Goal: Task Accomplishment & Management: Manage account settings

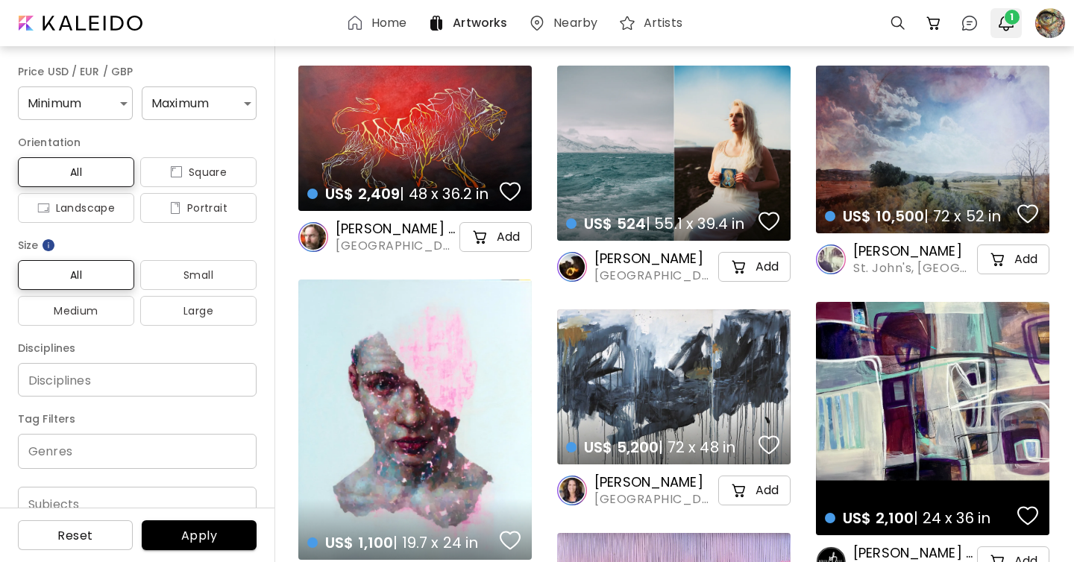
click at [1011, 23] on span "1" at bounding box center [1011, 17] width 15 height 15
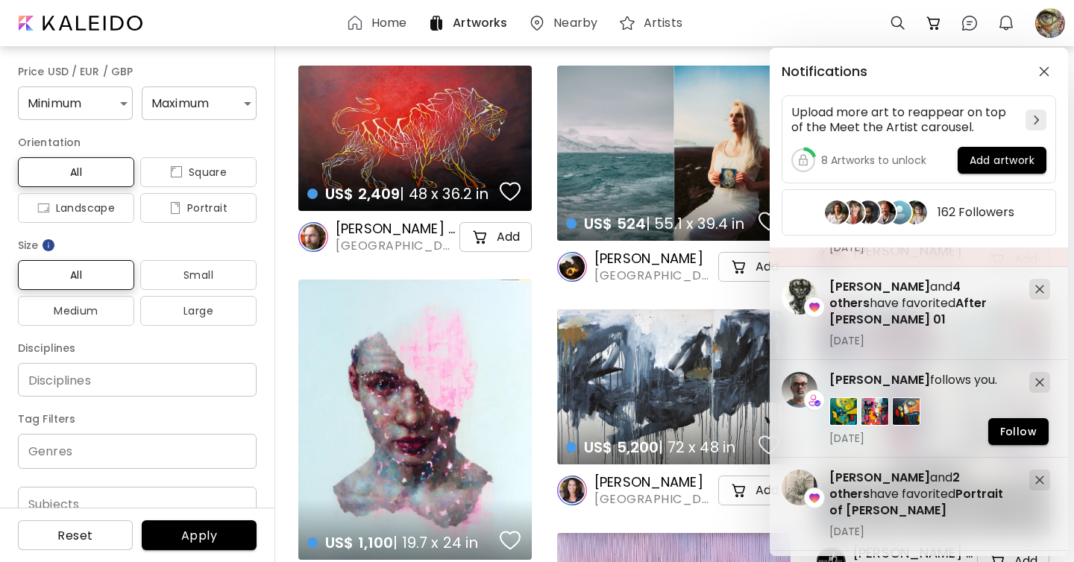
scroll to position [176, 0]
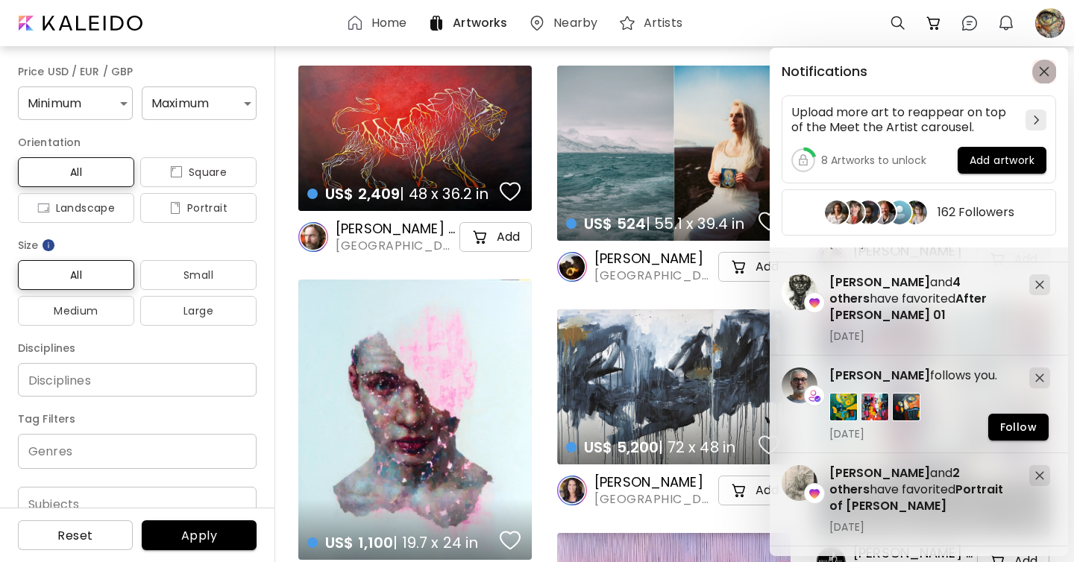
click at [1041, 66] on img "button" at bounding box center [1044, 71] width 10 height 10
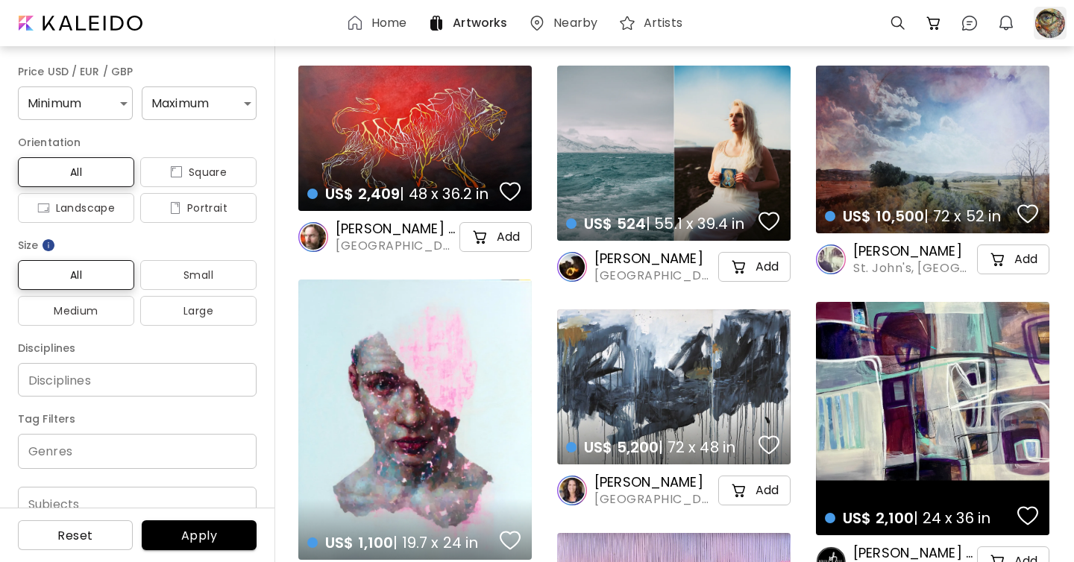
click at [1044, 31] on div at bounding box center [1049, 23] width 33 height 33
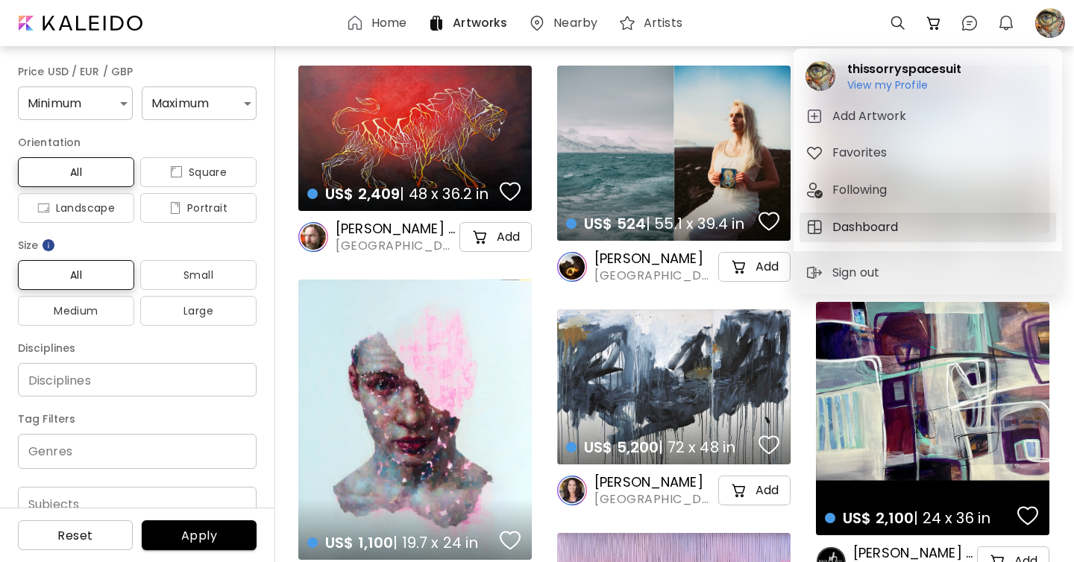
click at [879, 232] on h5 "Dashboard" at bounding box center [867, 227] width 70 height 18
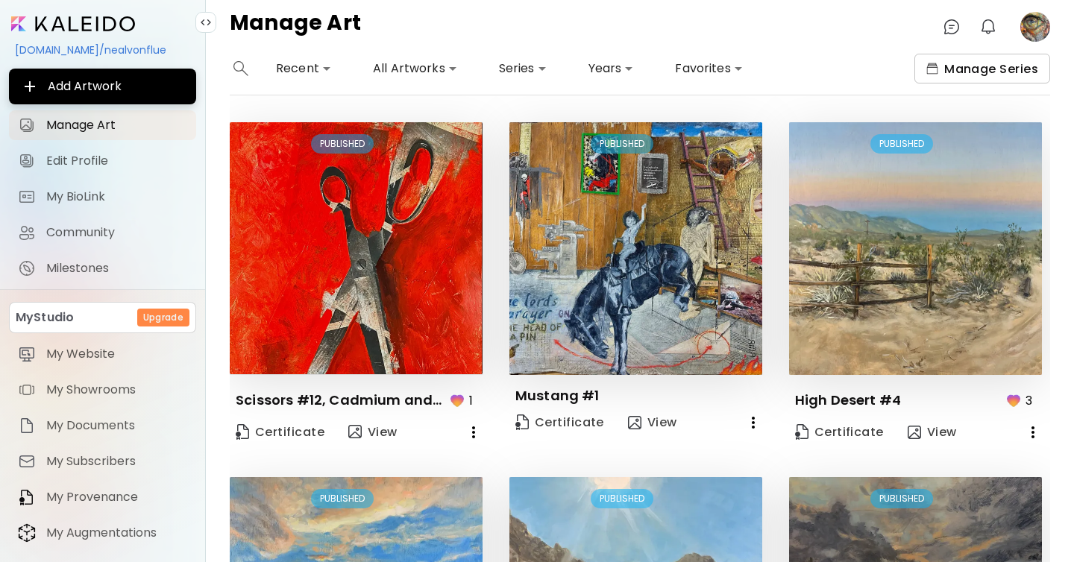
click at [1014, 70] on span "Manage Series" at bounding box center [982, 69] width 112 height 16
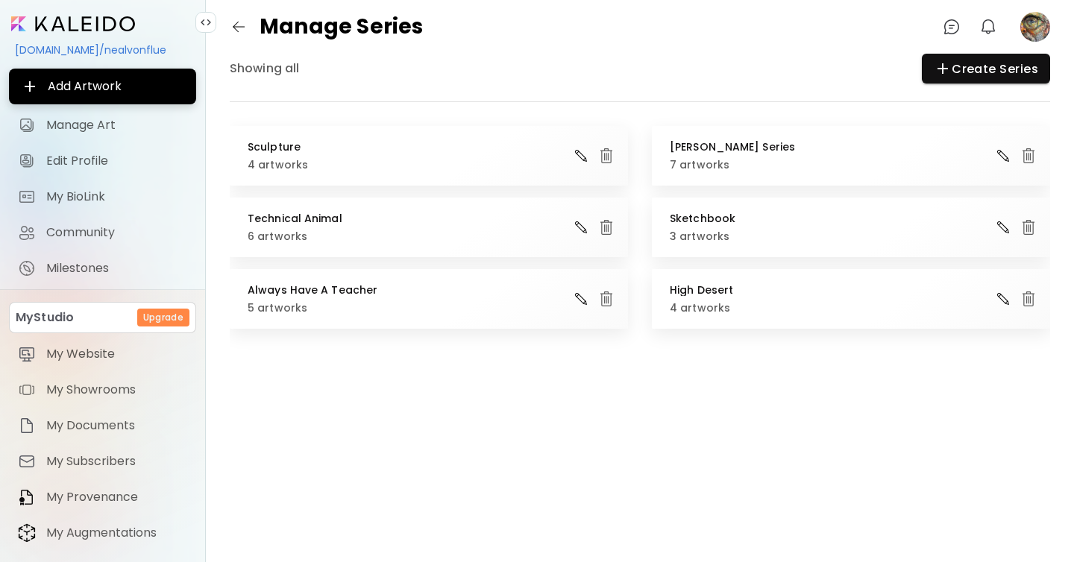
click at [605, 157] on img "button" at bounding box center [606, 156] width 18 height 18
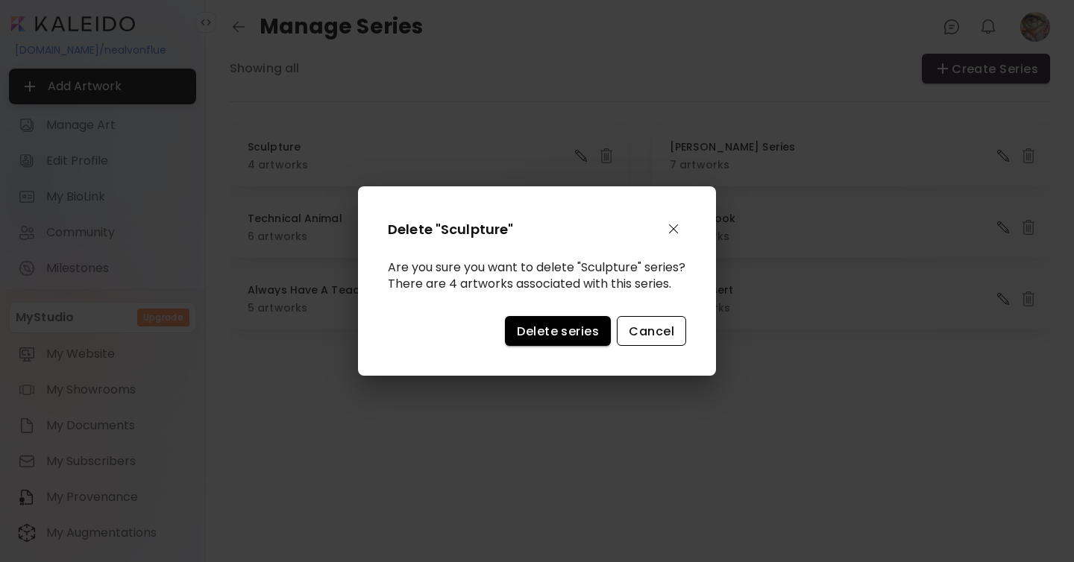
click at [655, 339] on span "Cancel" at bounding box center [651, 332] width 45 height 16
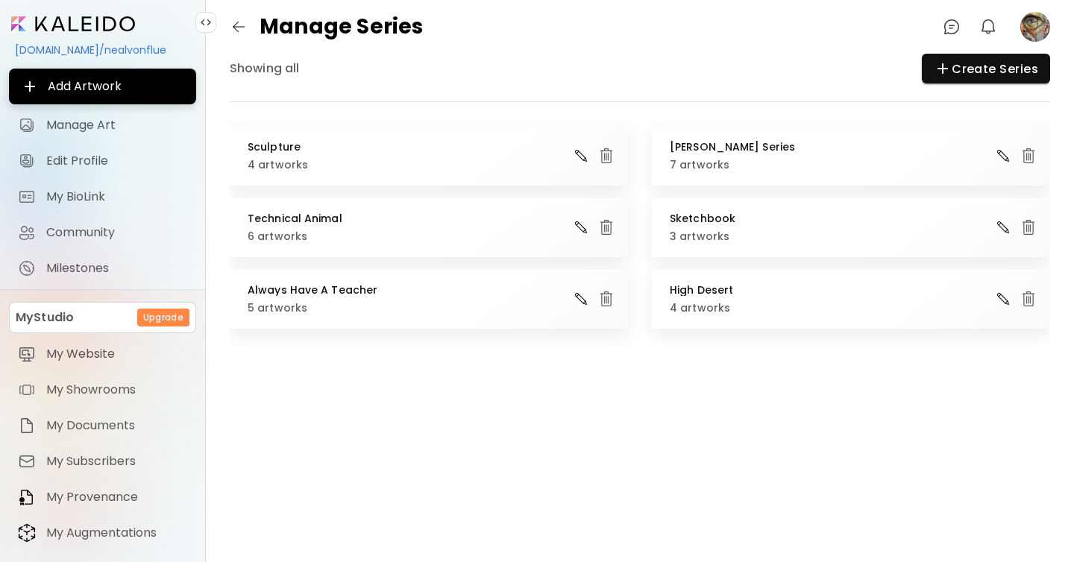
click at [608, 160] on img "button" at bounding box center [606, 156] width 18 height 18
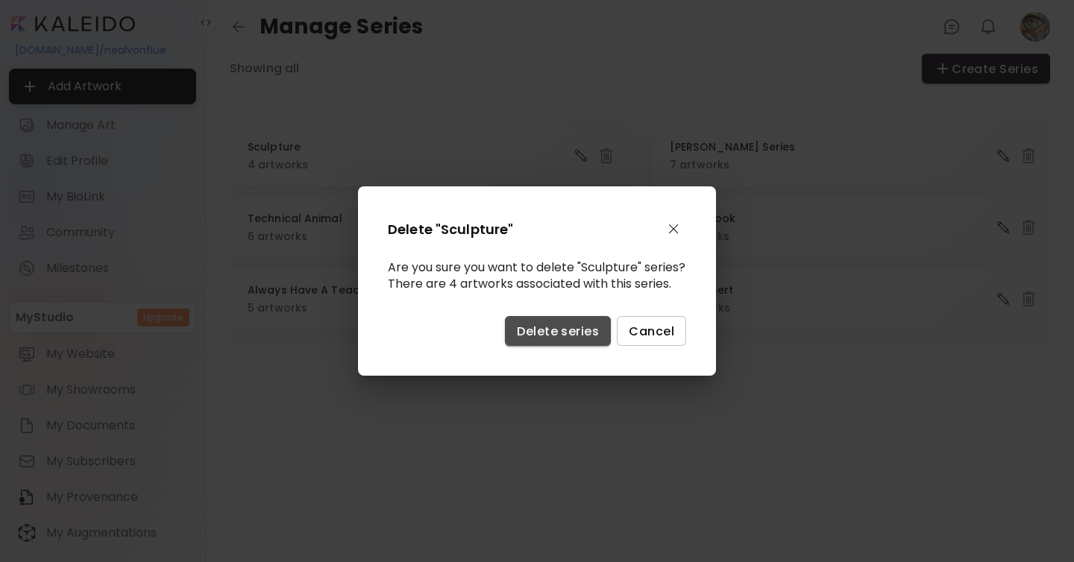
click at [582, 336] on span "Delete series" at bounding box center [558, 332] width 82 height 16
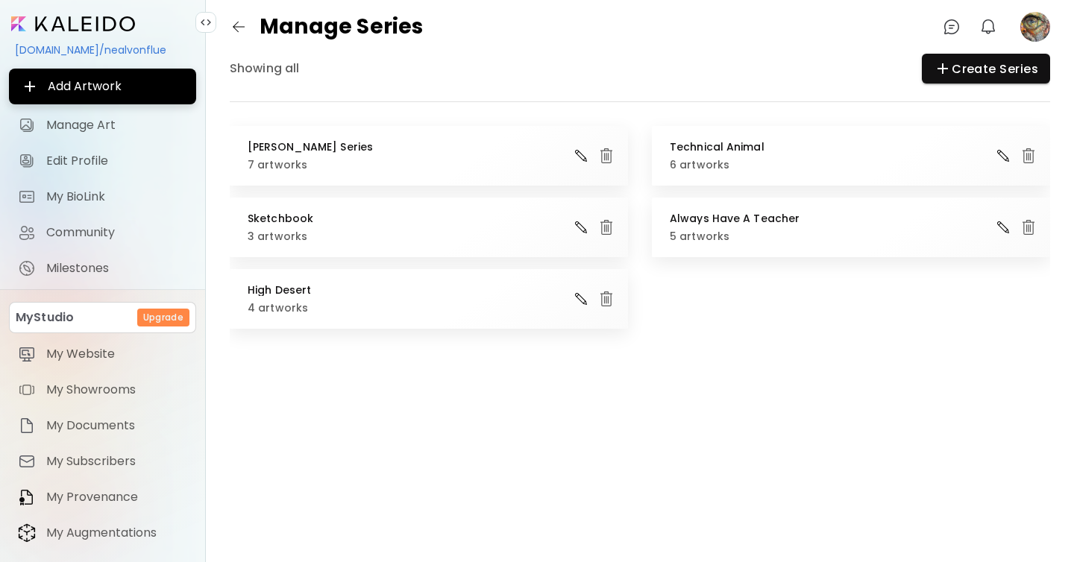
click at [611, 175] on div "[PERSON_NAME] Series 7 artworks" at bounding box center [429, 156] width 398 height 60
click at [605, 158] on img "button" at bounding box center [606, 156] width 18 height 18
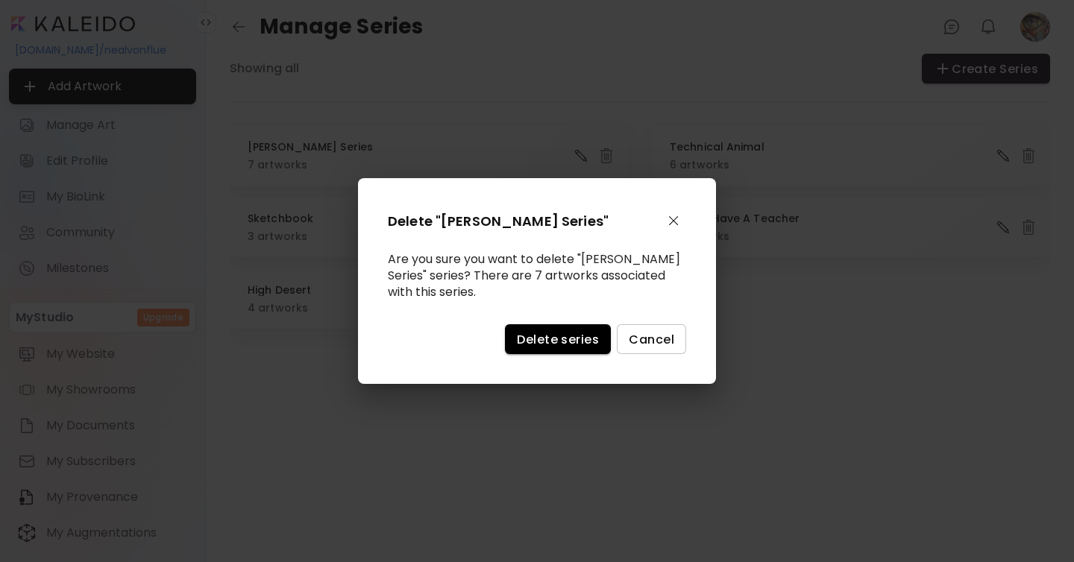
click at [565, 335] on span "Delete series" at bounding box center [558, 340] width 82 height 16
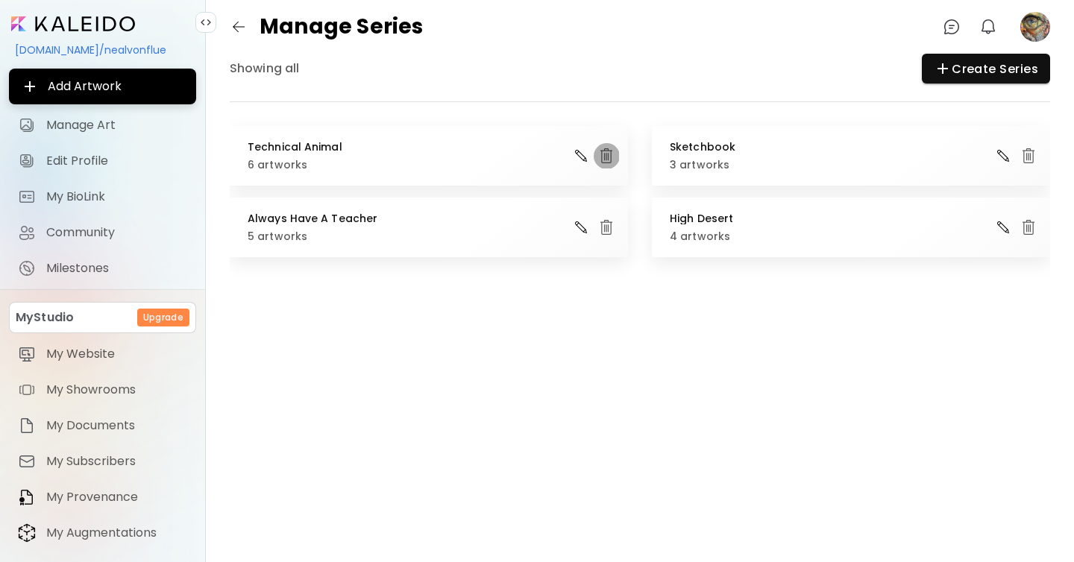
click at [608, 165] on button "button" at bounding box center [606, 155] width 25 height 25
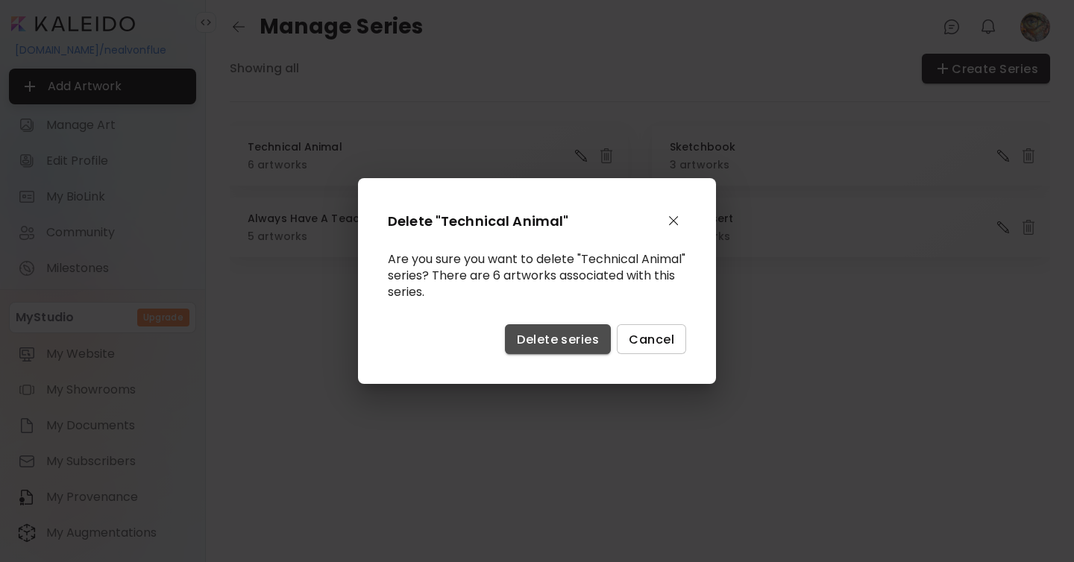
click at [560, 335] on span "Delete series" at bounding box center [558, 340] width 82 height 16
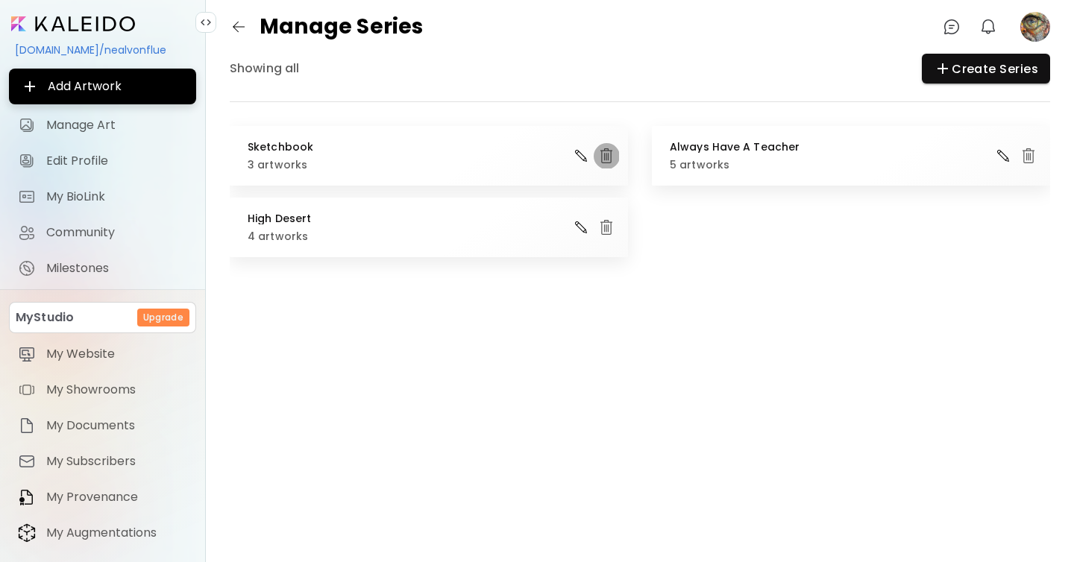
click at [606, 152] on img "button" at bounding box center [606, 156] width 18 height 18
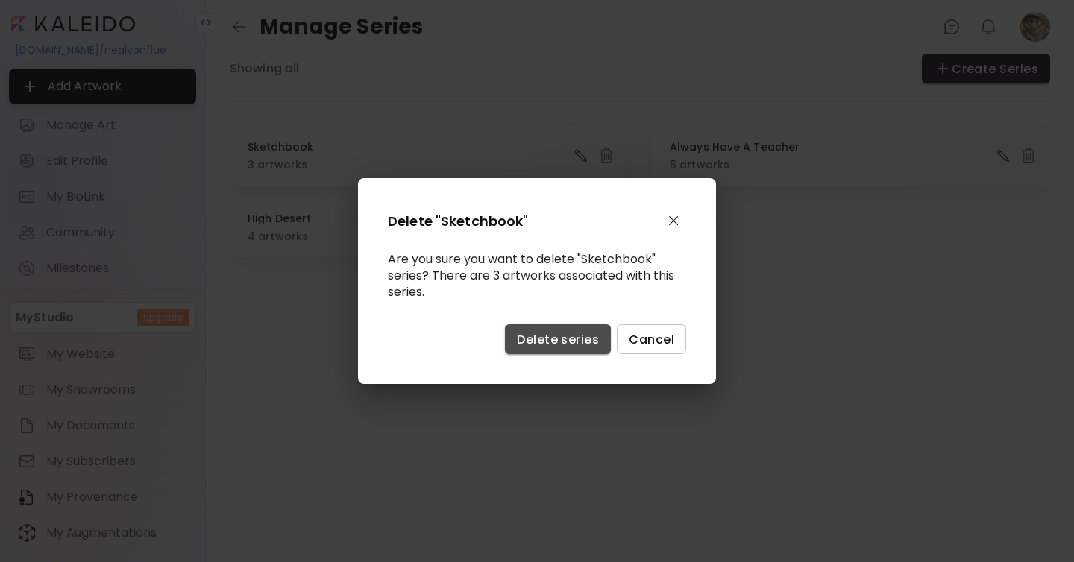
click at [571, 334] on span "Delete series" at bounding box center [558, 340] width 82 height 16
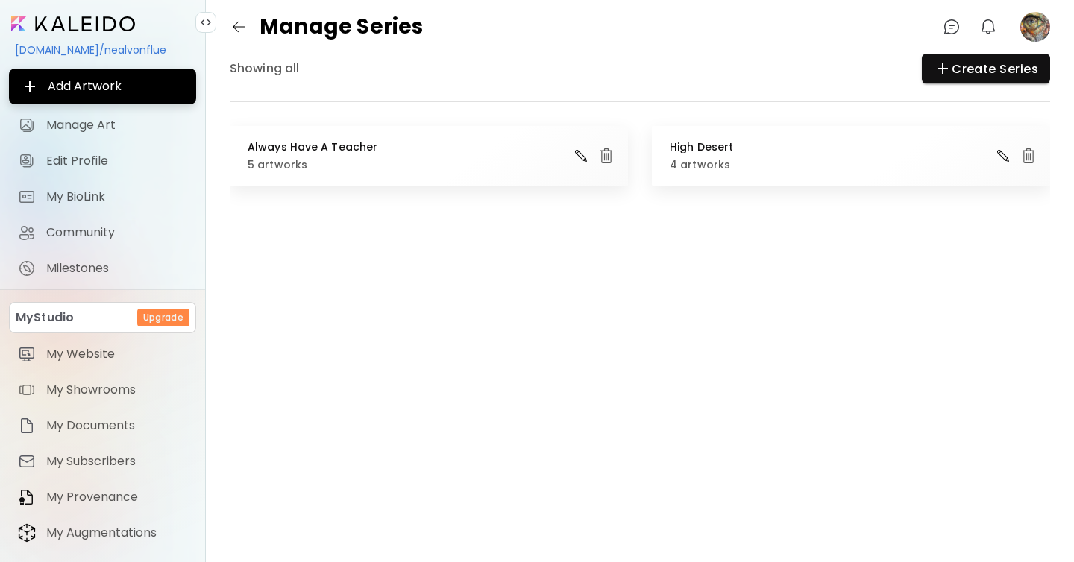
click at [604, 151] on img "button" at bounding box center [606, 156] width 18 height 18
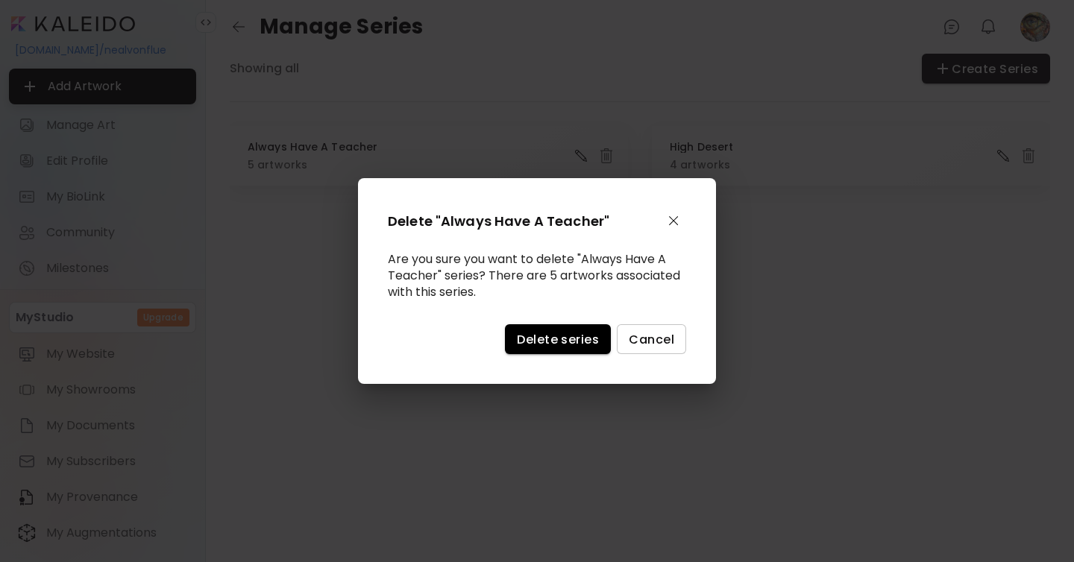
click at [568, 336] on span "Delete series" at bounding box center [558, 340] width 82 height 16
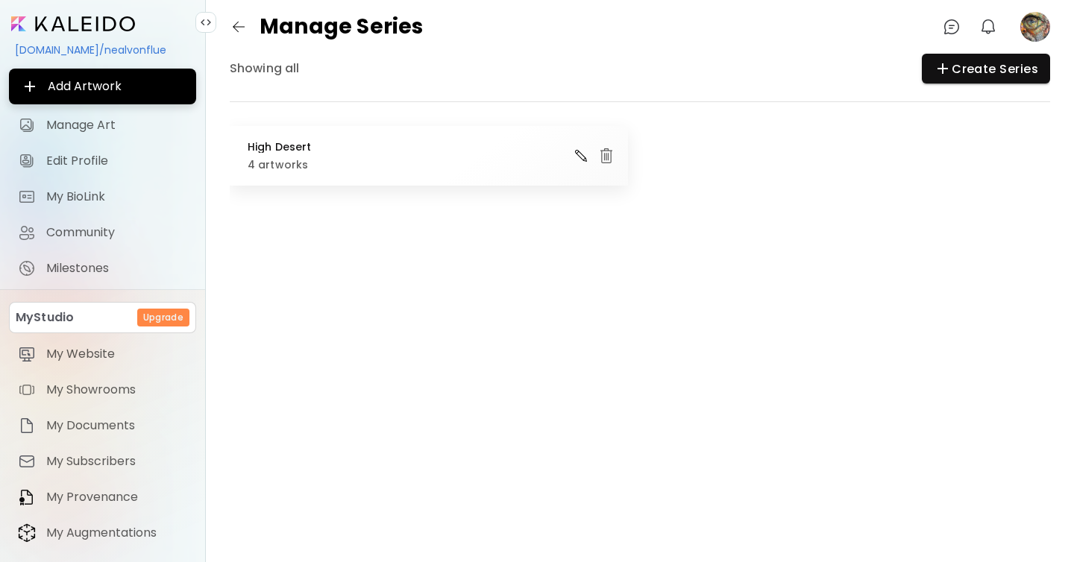
click at [603, 157] on img "button" at bounding box center [606, 156] width 18 height 18
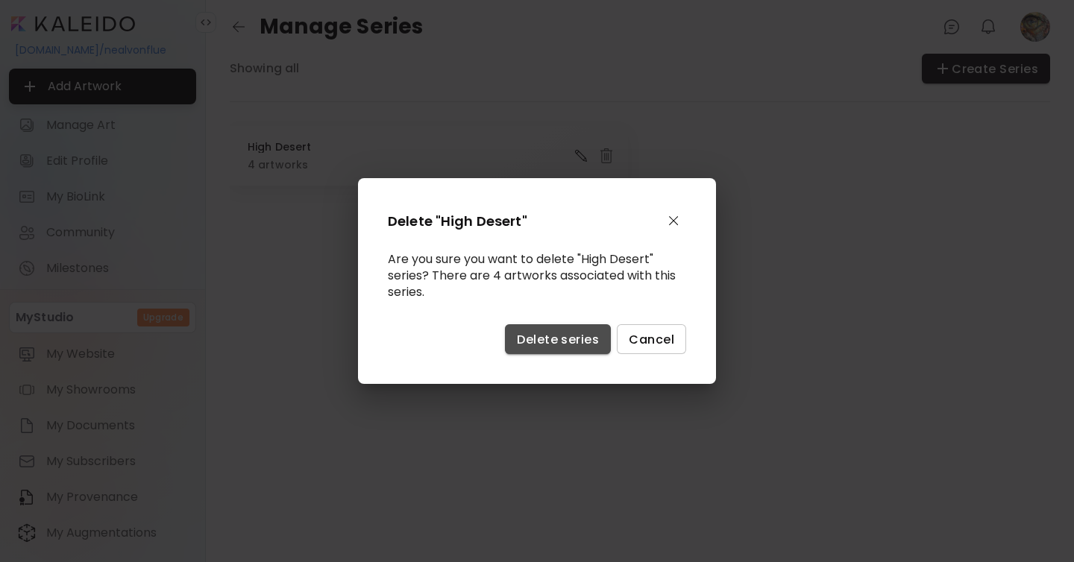
click at [569, 341] on span "Delete series" at bounding box center [558, 340] width 82 height 16
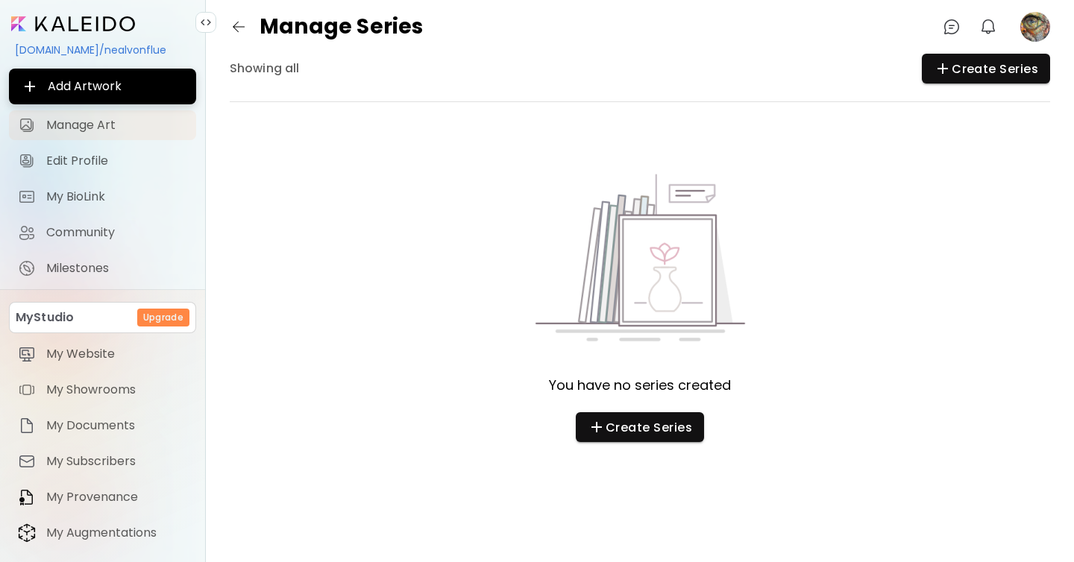
click at [81, 125] on span "Manage Art" at bounding box center [116, 125] width 141 height 15
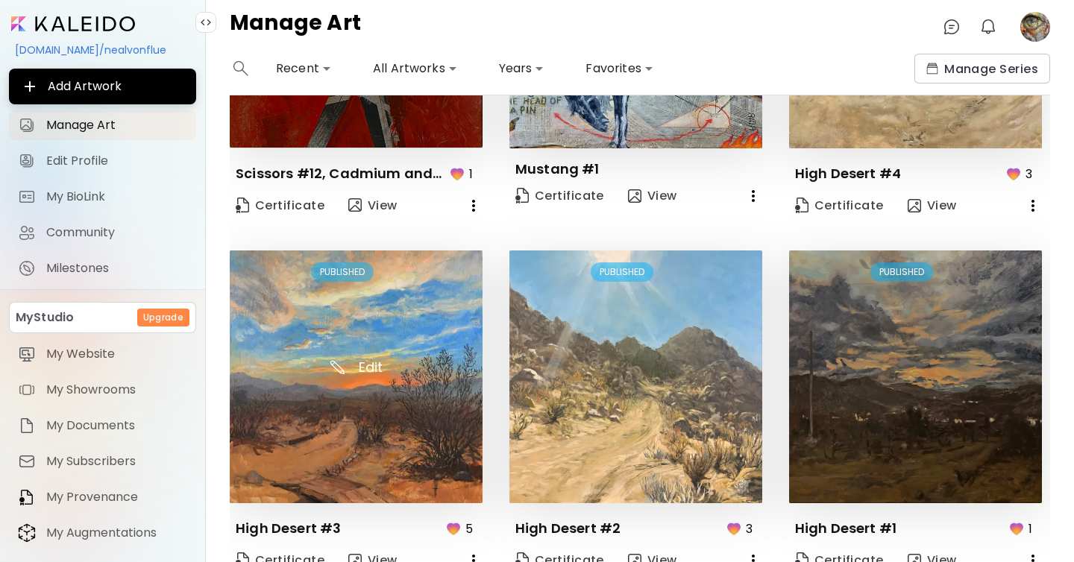
scroll to position [228, 0]
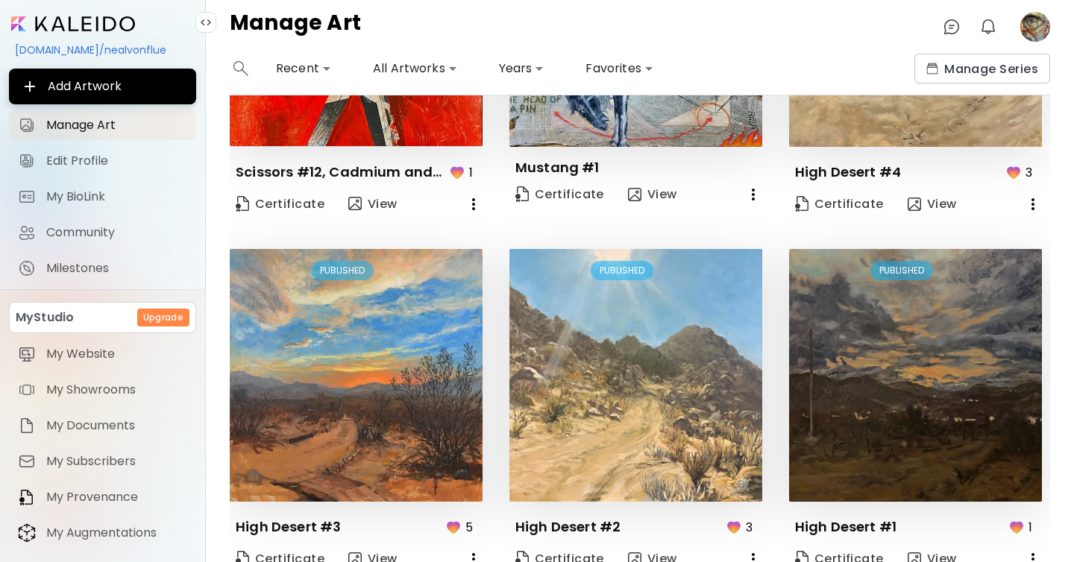
click at [480, 200] on icon "button" at bounding box center [474, 204] width 18 height 18
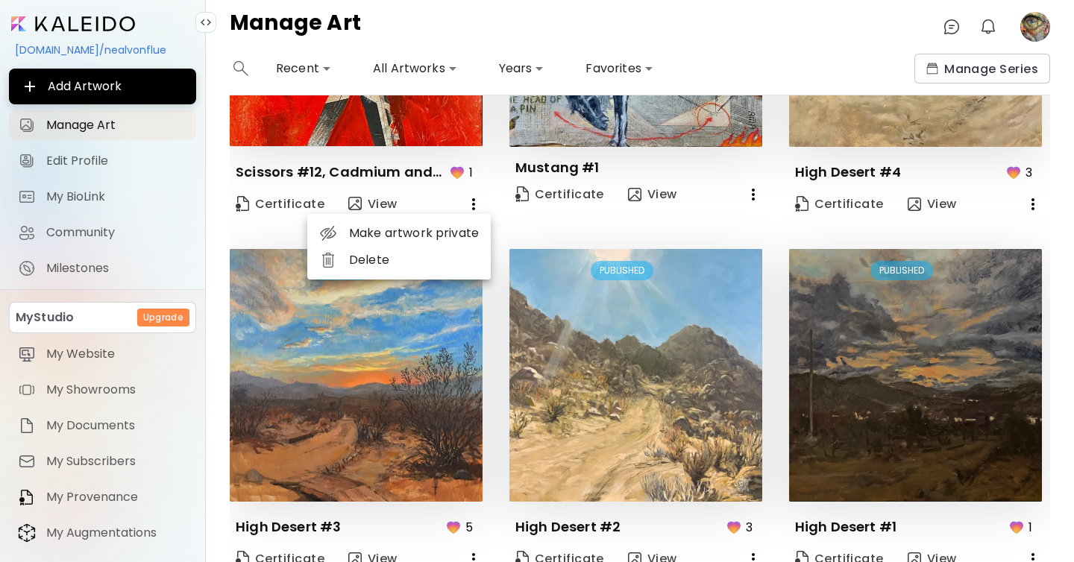
click at [406, 264] on li "Delete" at bounding box center [398, 260] width 183 height 27
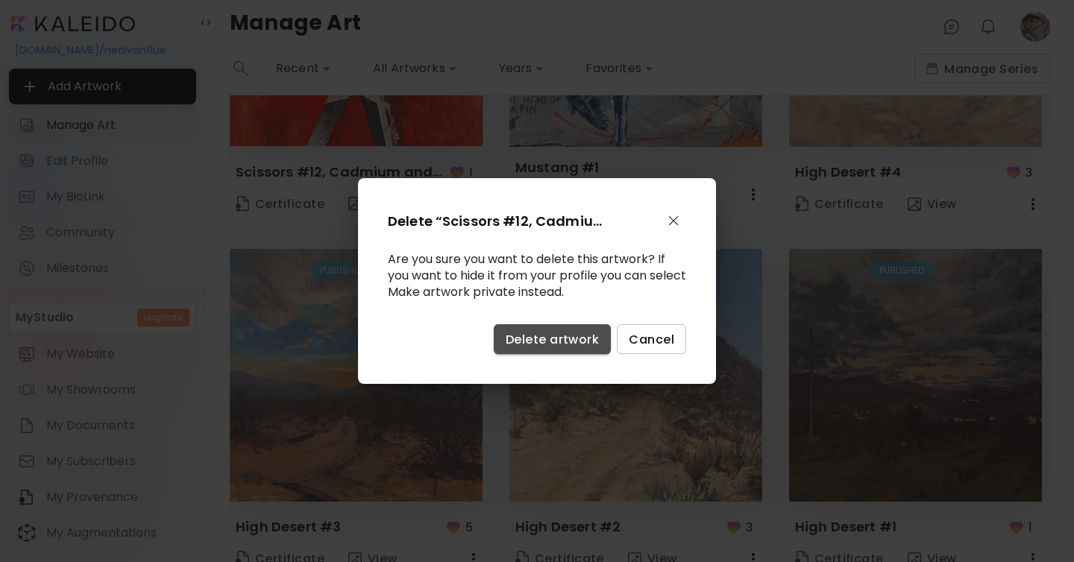
click at [552, 341] on span "Delete artwork" at bounding box center [552, 340] width 93 height 16
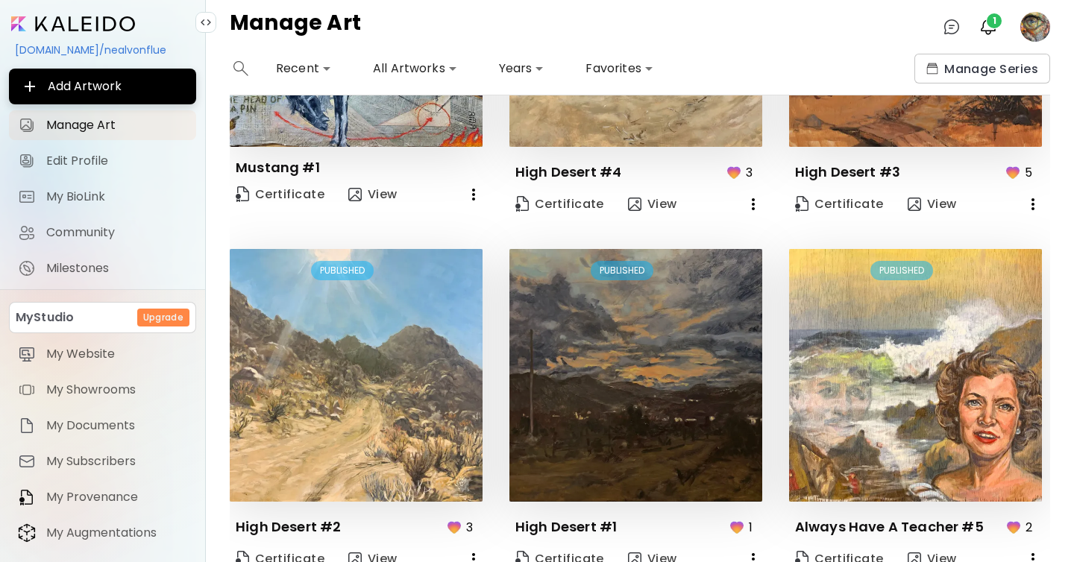
click at [471, 193] on icon "button" at bounding box center [474, 195] width 18 height 18
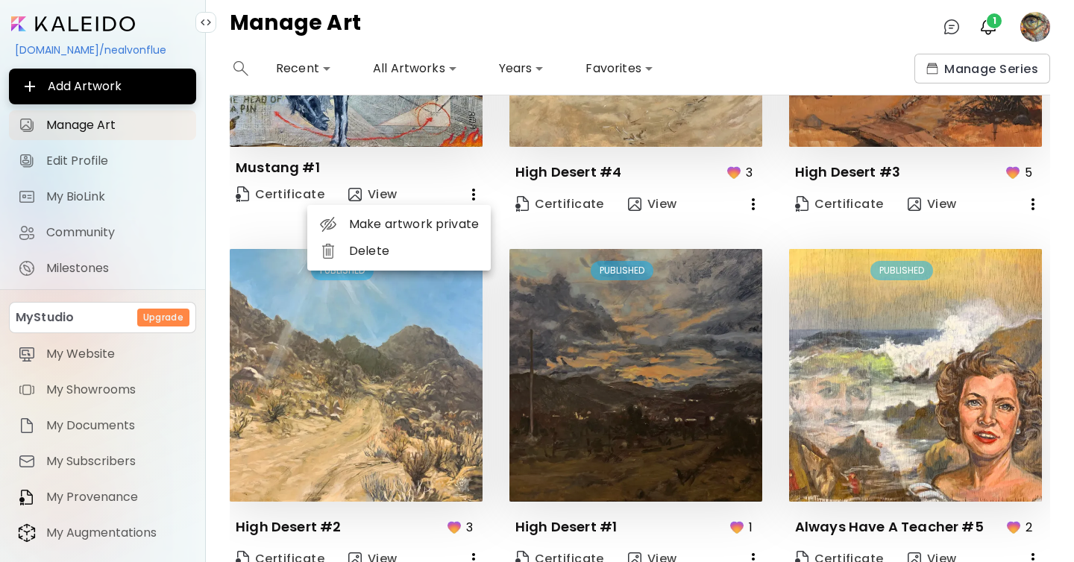
click at [456, 248] on li "Delete" at bounding box center [398, 251] width 183 height 27
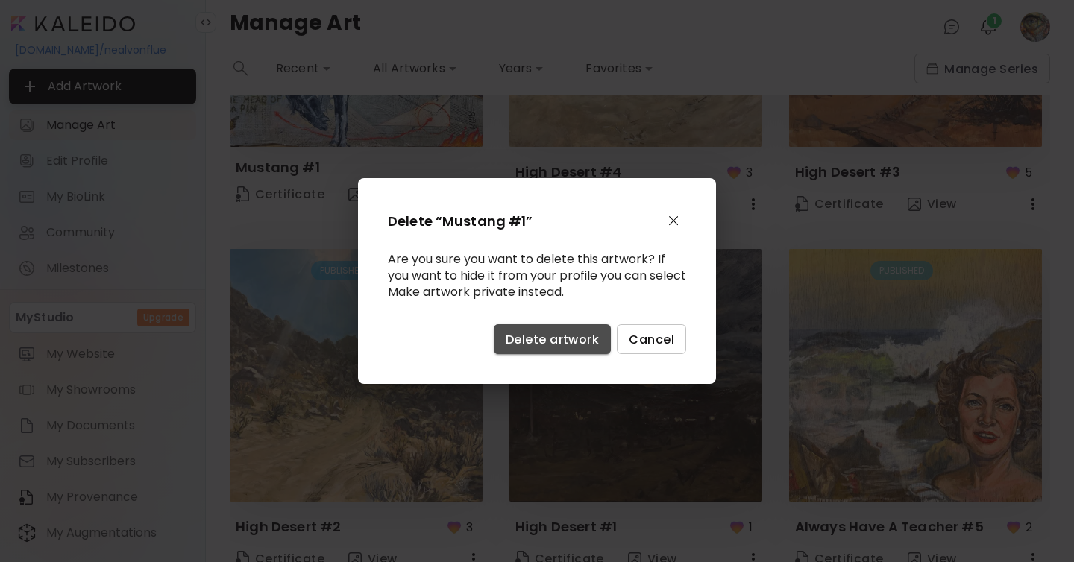
click at [534, 339] on span "Delete artwork" at bounding box center [552, 340] width 93 height 16
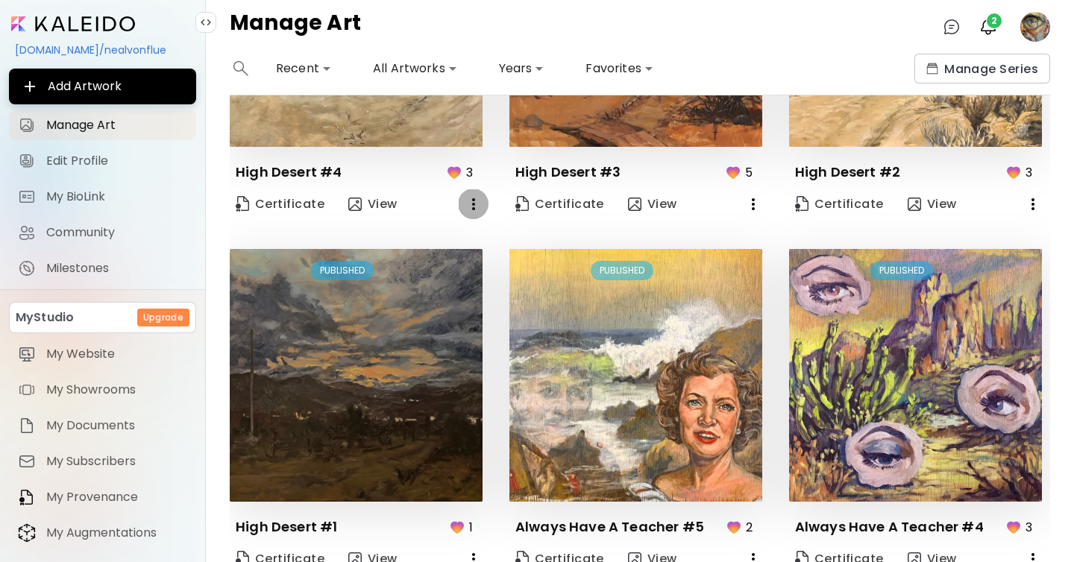
click at [474, 201] on icon "button" at bounding box center [474, 204] width 18 height 18
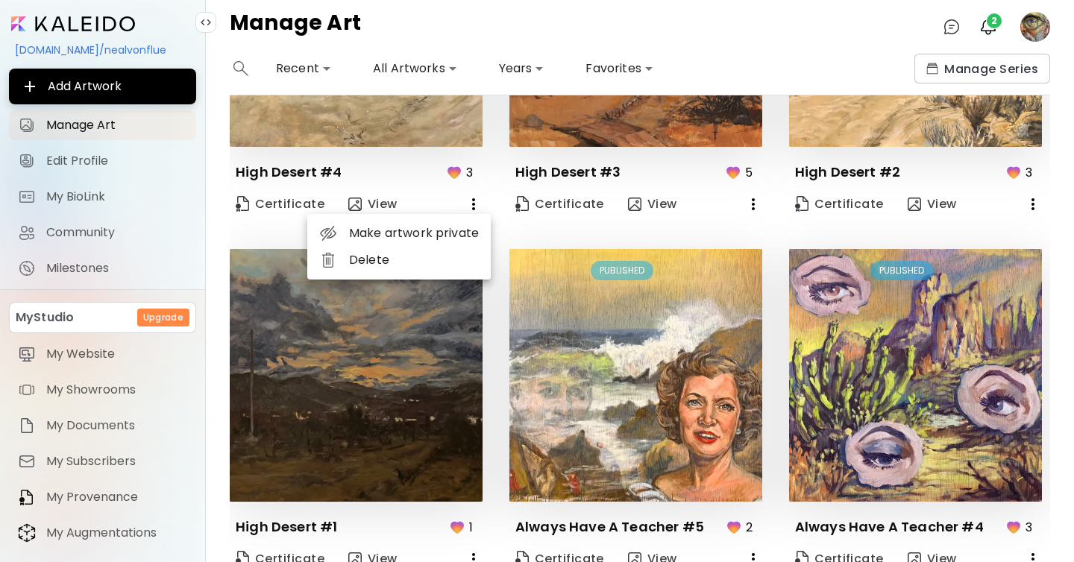
click at [467, 265] on li "Delete" at bounding box center [398, 260] width 183 height 27
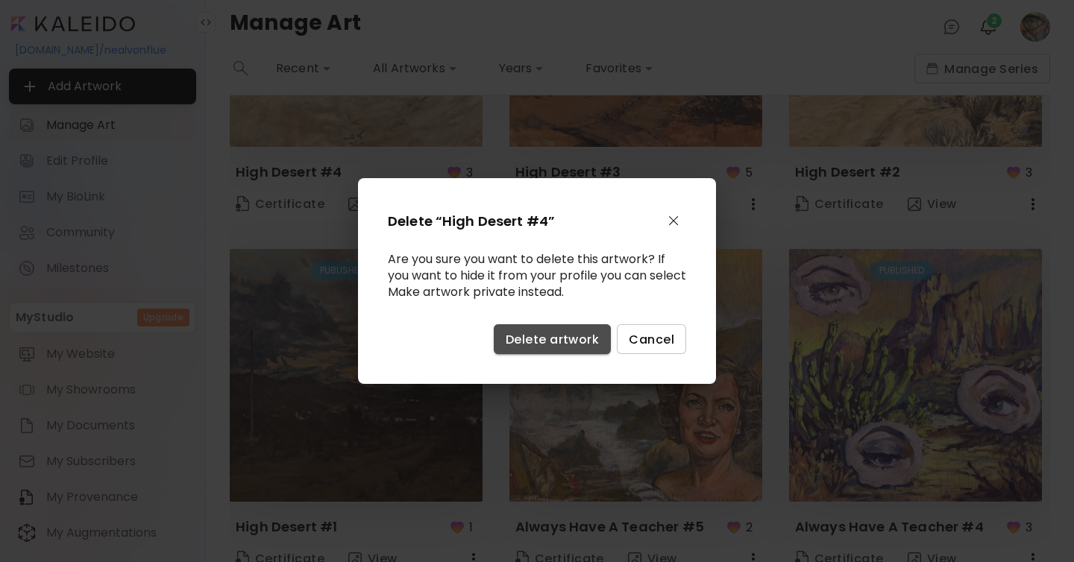
click at [536, 341] on span "Delete artwork" at bounding box center [552, 340] width 93 height 16
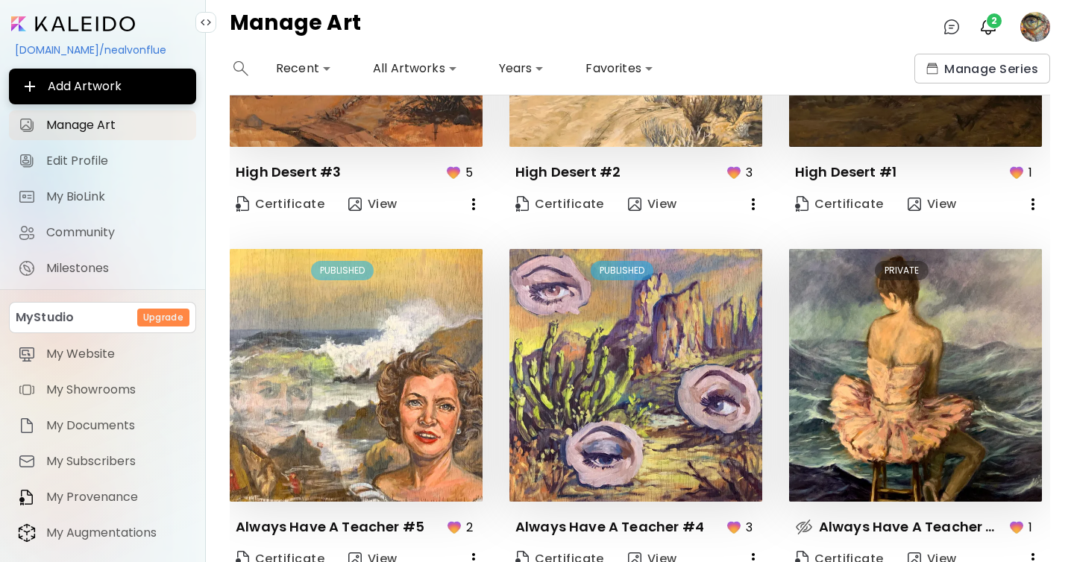
click at [469, 203] on icon "button" at bounding box center [474, 204] width 18 height 18
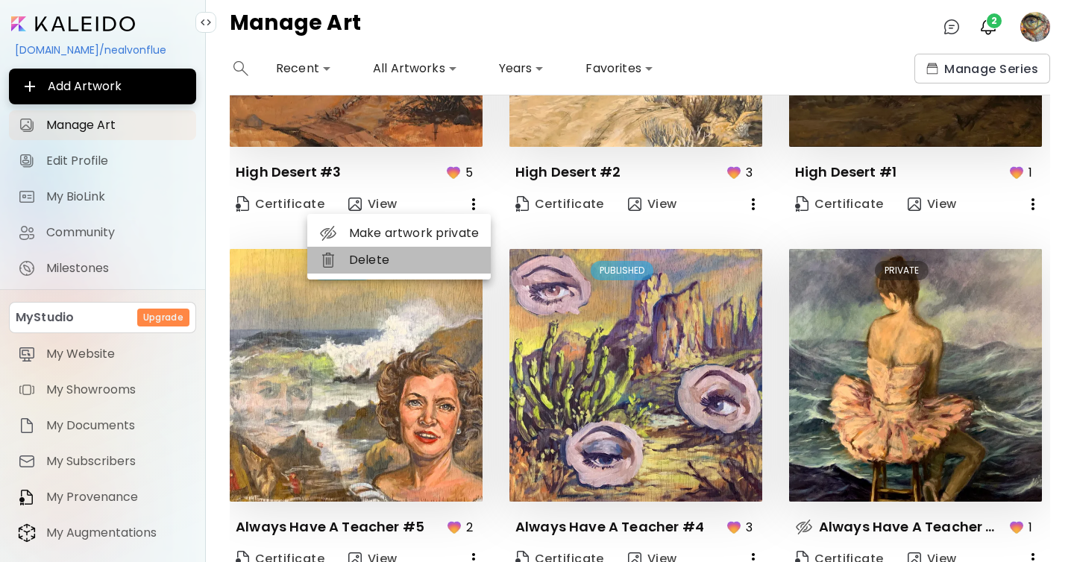
click at [432, 256] on li "Delete" at bounding box center [398, 260] width 183 height 27
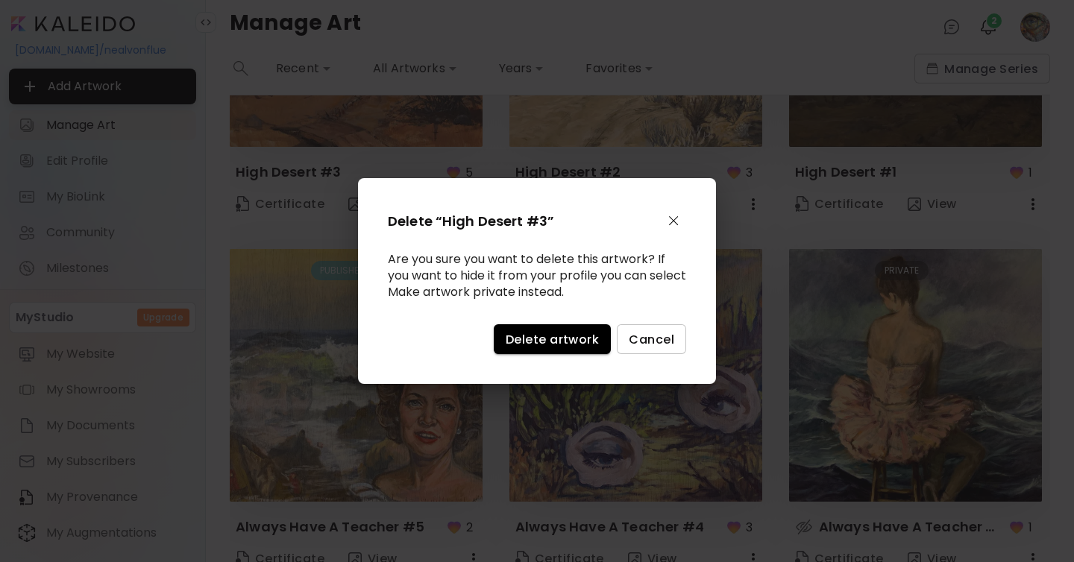
click at [550, 352] on button "Delete artwork" at bounding box center [552, 339] width 117 height 30
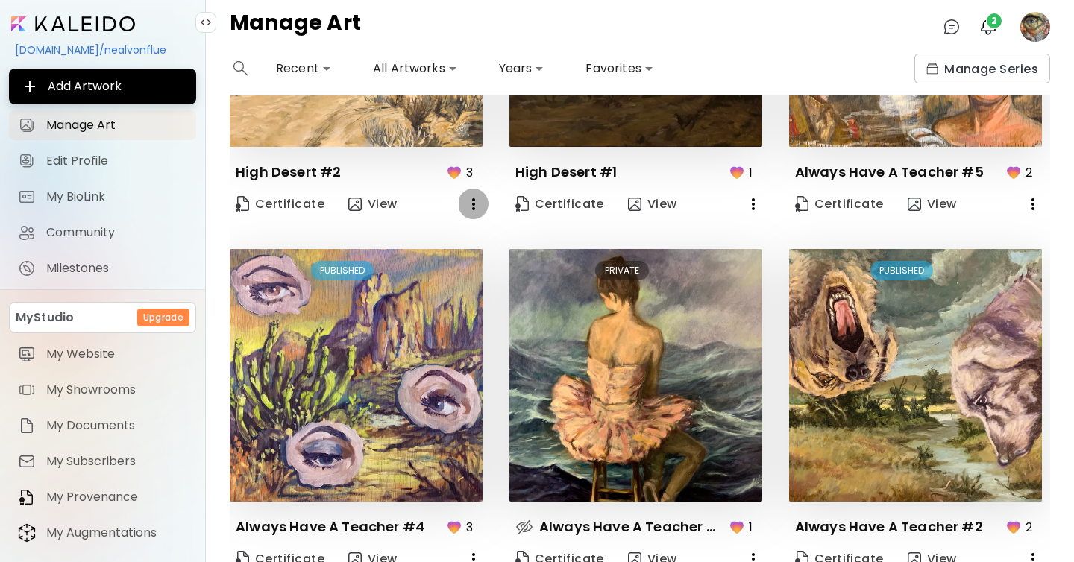
click at [471, 204] on icon "button" at bounding box center [474, 204] width 18 height 18
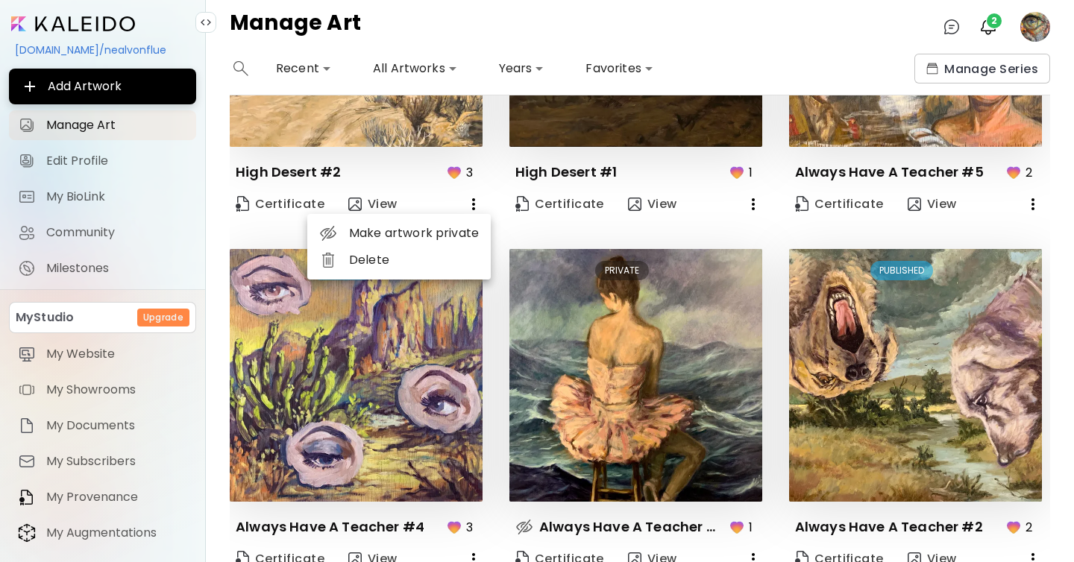
click at [444, 256] on li "Delete" at bounding box center [398, 260] width 183 height 27
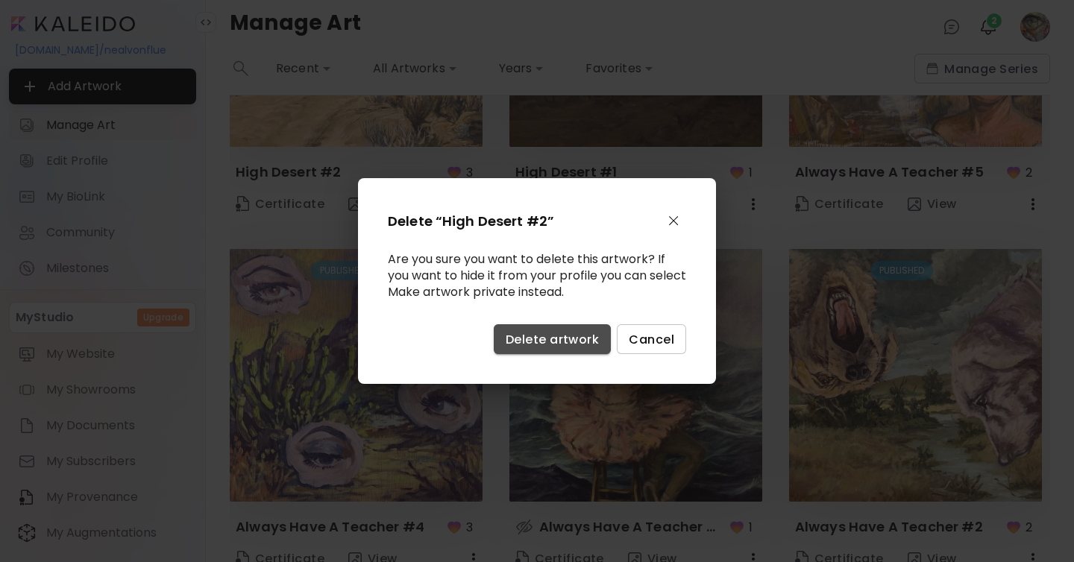
click at [539, 338] on span "Delete artwork" at bounding box center [552, 340] width 93 height 16
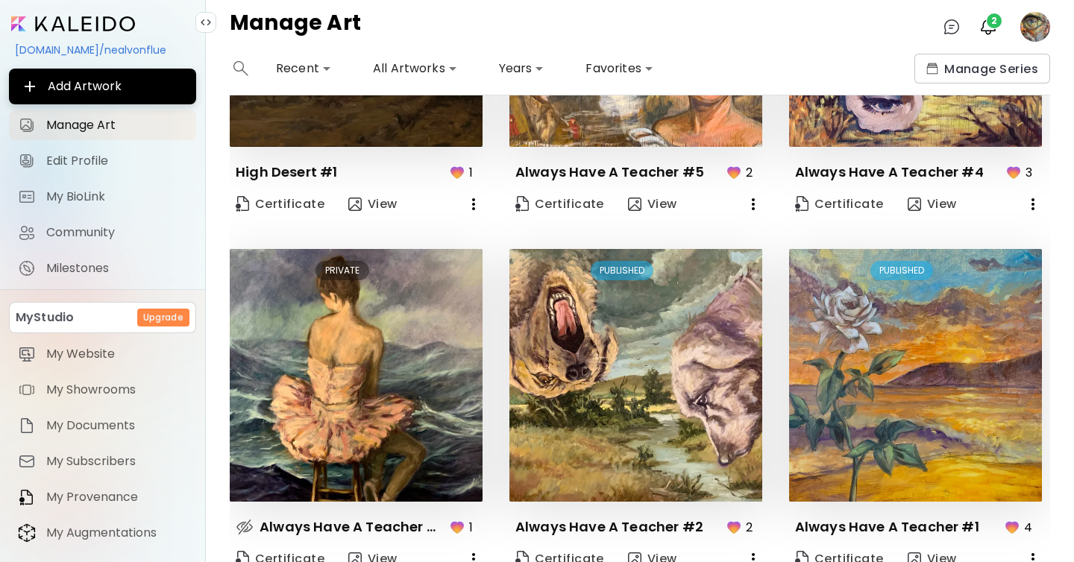
click at [482, 201] on div "Edit PUBLISHED Always Have A Teacher #5 2 Certificate View" at bounding box center [622, 58] width 280 height 328
click at [467, 199] on icon "button" at bounding box center [474, 204] width 18 height 18
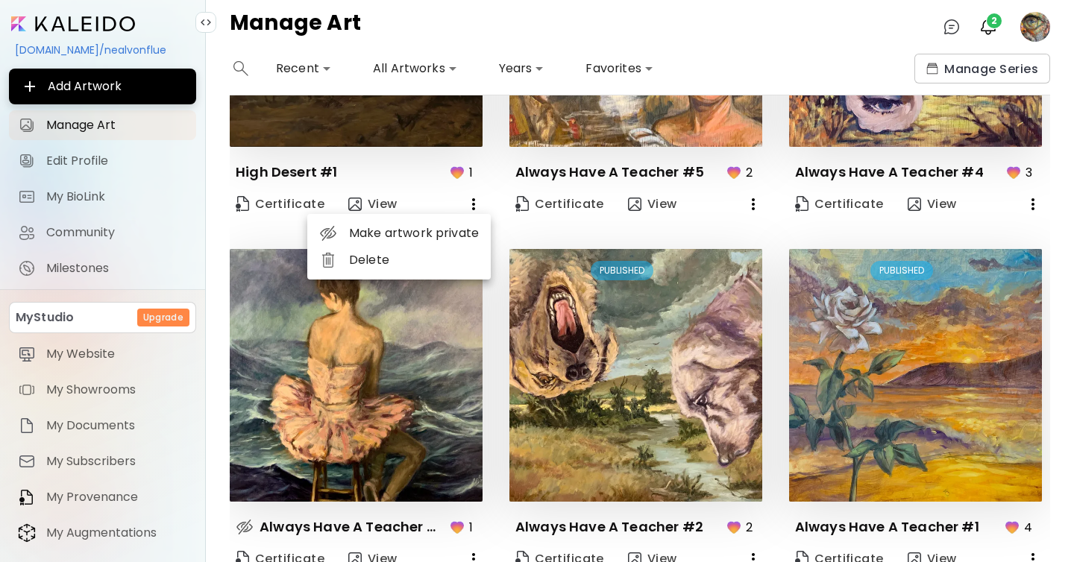
click at [419, 257] on li "Delete" at bounding box center [398, 260] width 183 height 27
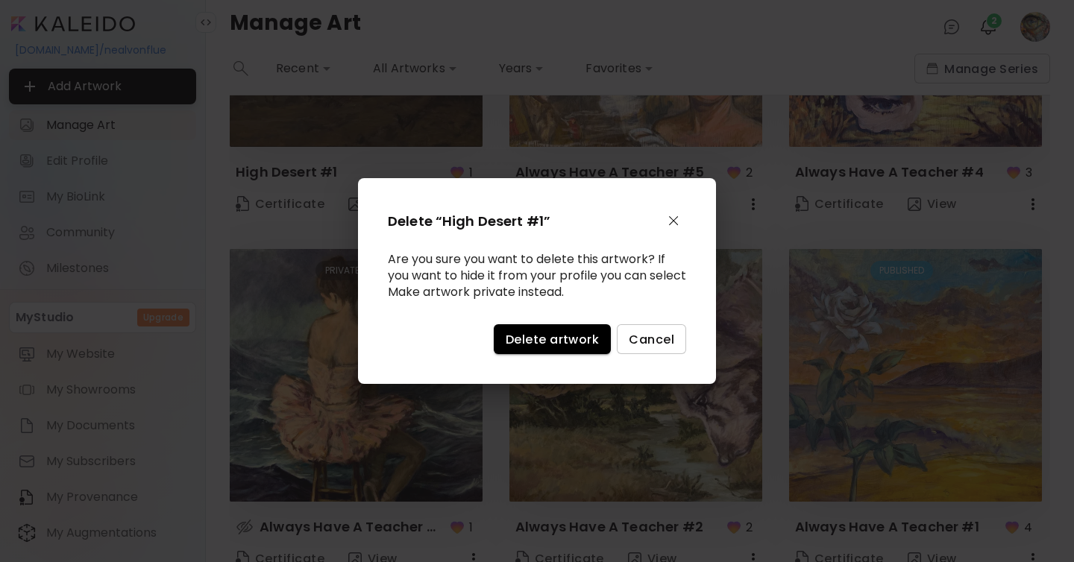
click at [545, 353] on button "Delete artwork" at bounding box center [552, 339] width 117 height 30
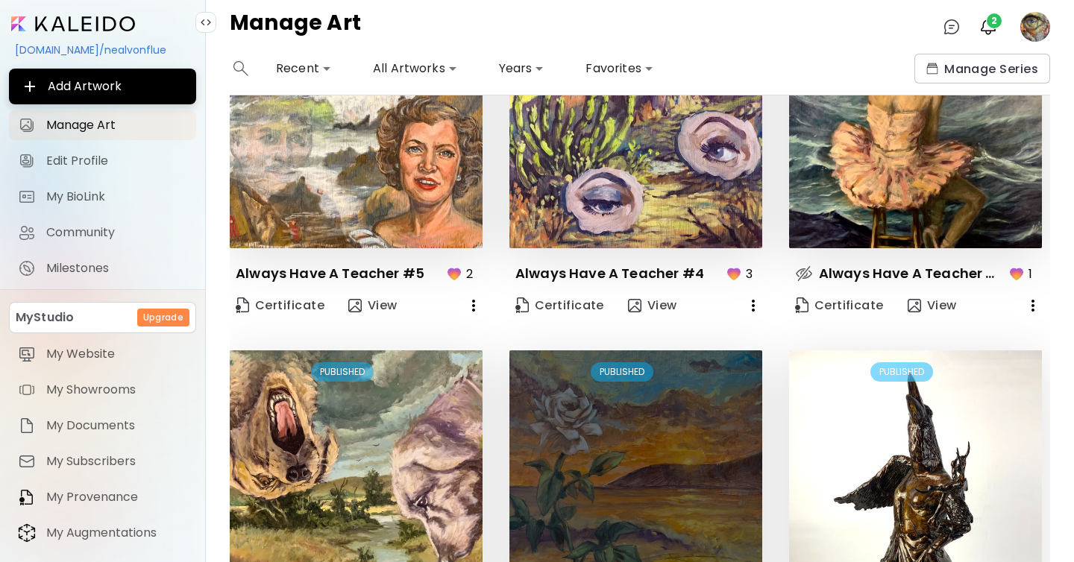
scroll to position [0, 0]
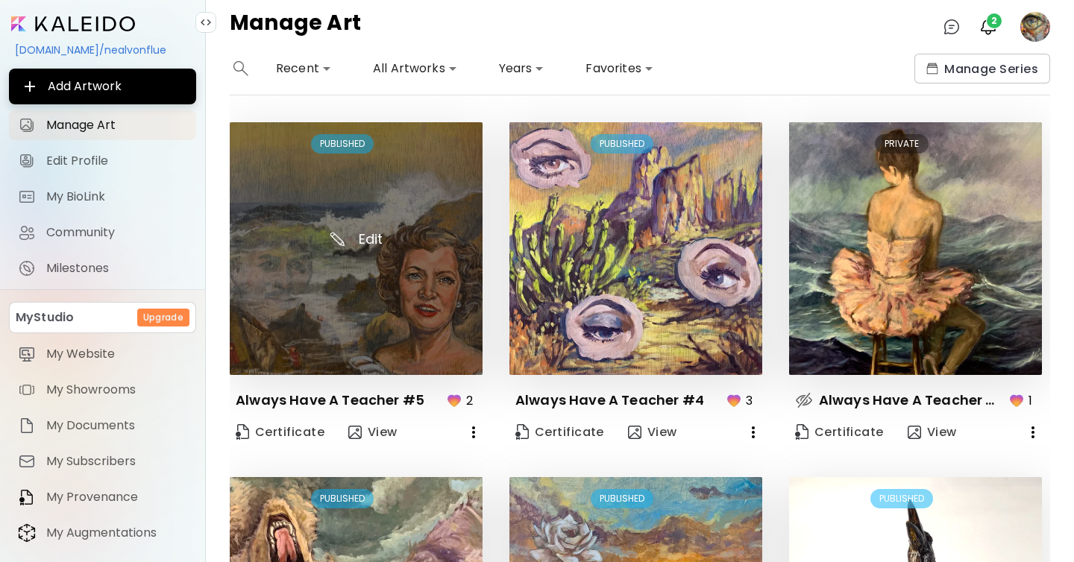
click at [382, 242] on img at bounding box center [356, 248] width 253 height 253
